Goal: Manage account settings

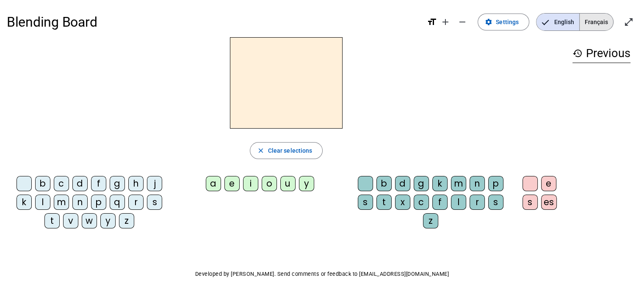
click at [595, 20] on span "Français" at bounding box center [596, 22] width 33 height 17
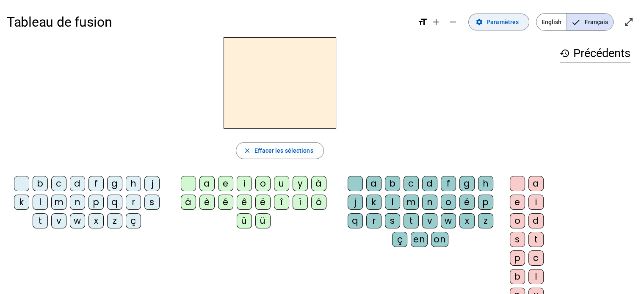
click at [498, 20] on span "Paramètres" at bounding box center [503, 22] width 32 height 10
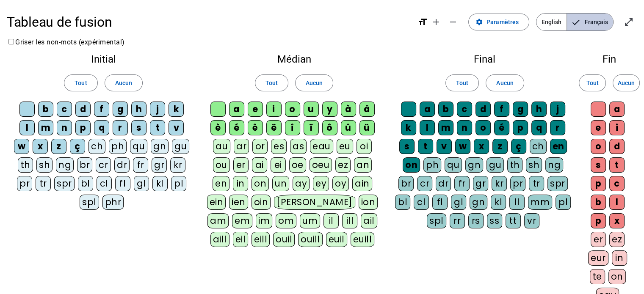
click at [585, 22] on span "Français" at bounding box center [590, 22] width 46 height 17
click at [505, 22] on span "Paramètres" at bounding box center [503, 22] width 32 height 10
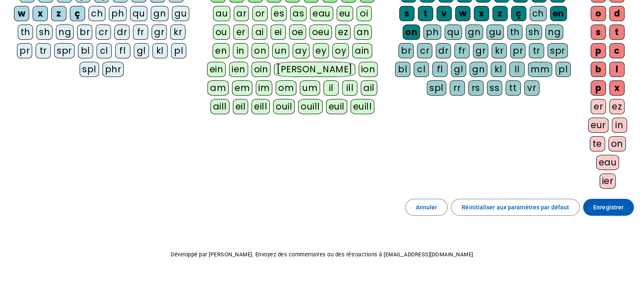
scroll to position [141, 0]
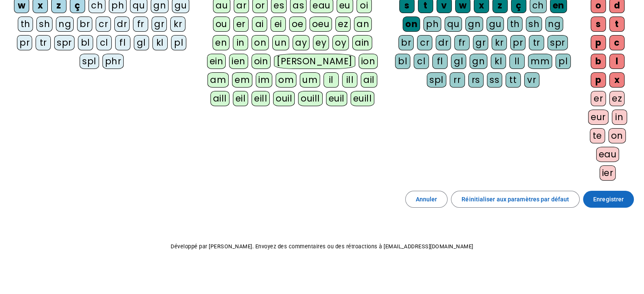
click at [606, 199] on span "Enregistrer" at bounding box center [608, 199] width 30 height 10
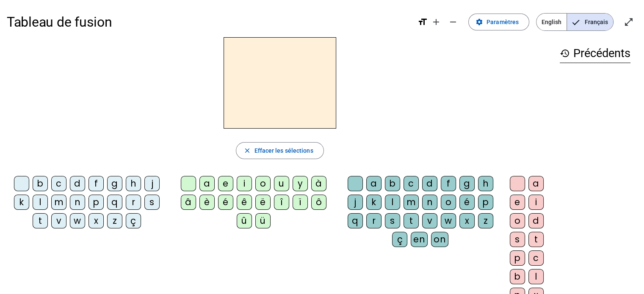
click at [173, 54] on div at bounding box center [280, 82] width 546 height 91
click at [172, 58] on div at bounding box center [280, 82] width 546 height 91
